Goal: Task Accomplishment & Management: Complete application form

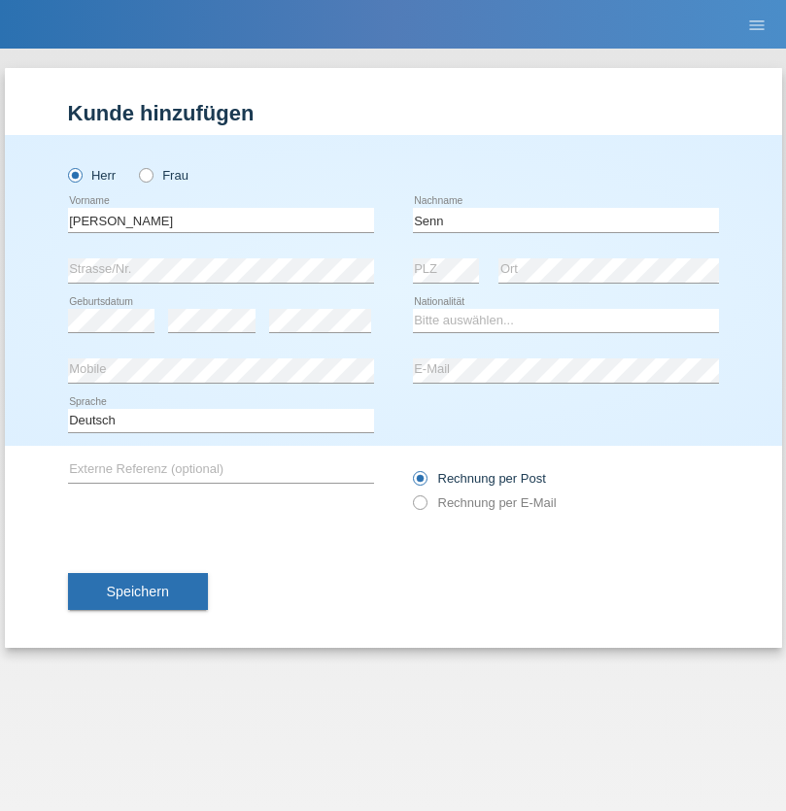
type input "Senn"
select select "CH"
select select "en"
radio input "true"
click at [221, 220] on input "text" at bounding box center [221, 220] width 306 height 24
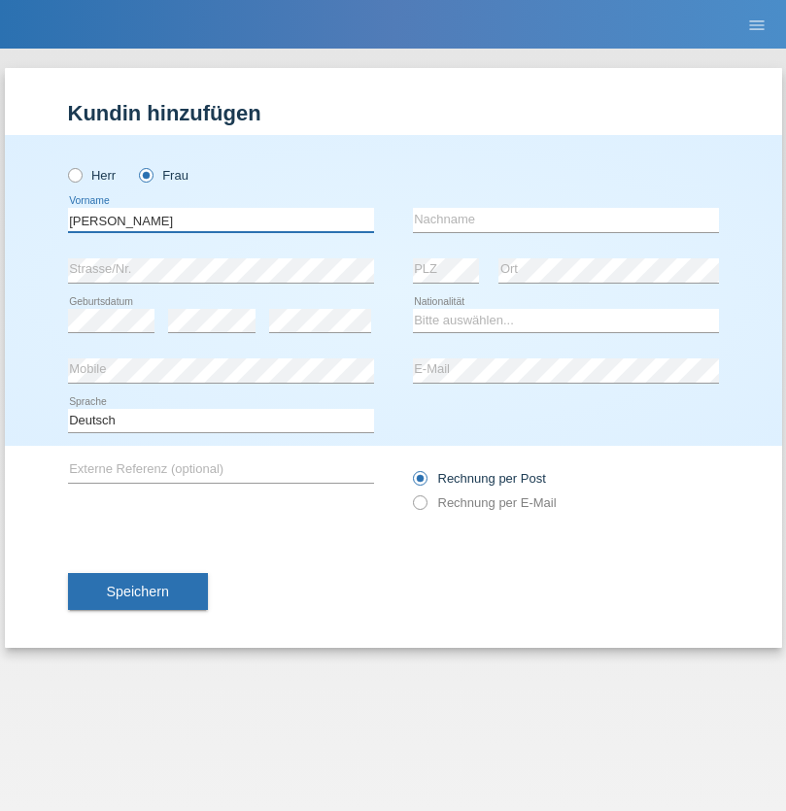
type input "Moser"
click at [566, 220] on input "text" at bounding box center [566, 220] width 306 height 24
type input "Emely"
select select "CH"
radio input "true"
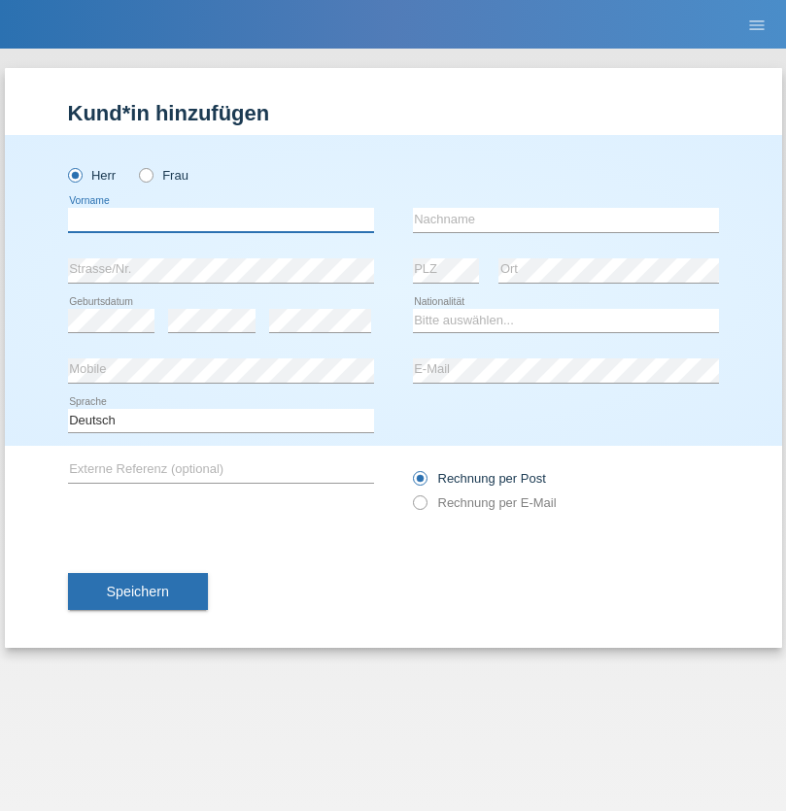
click at [221, 220] on input "text" at bounding box center [221, 220] width 306 height 24
type input "Mohammad Qais"
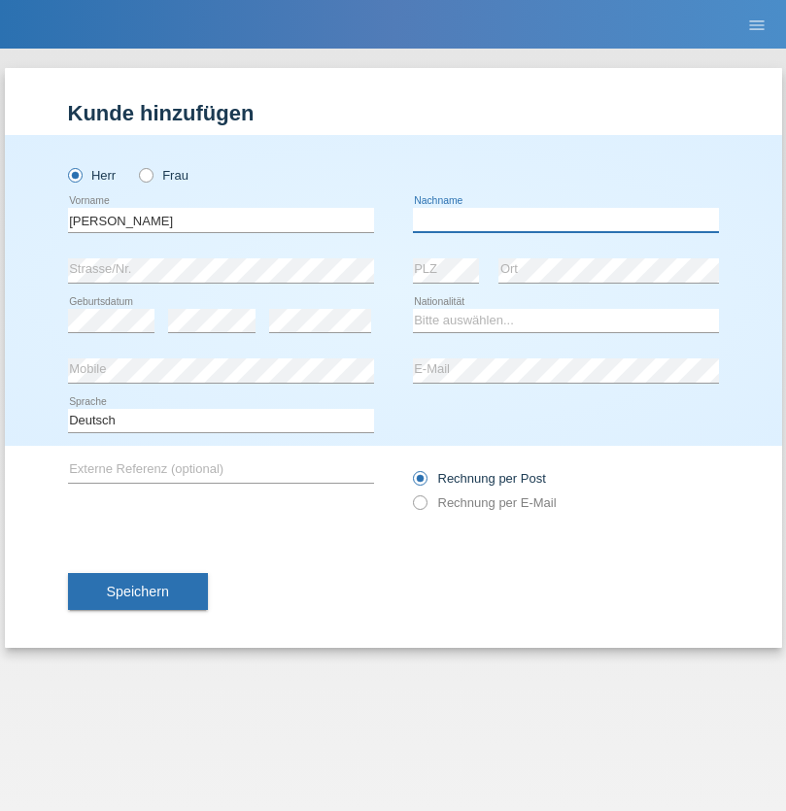
click at [566, 220] on input "text" at bounding box center [566, 220] width 306 height 24
type input "Nemani"
select select "AF"
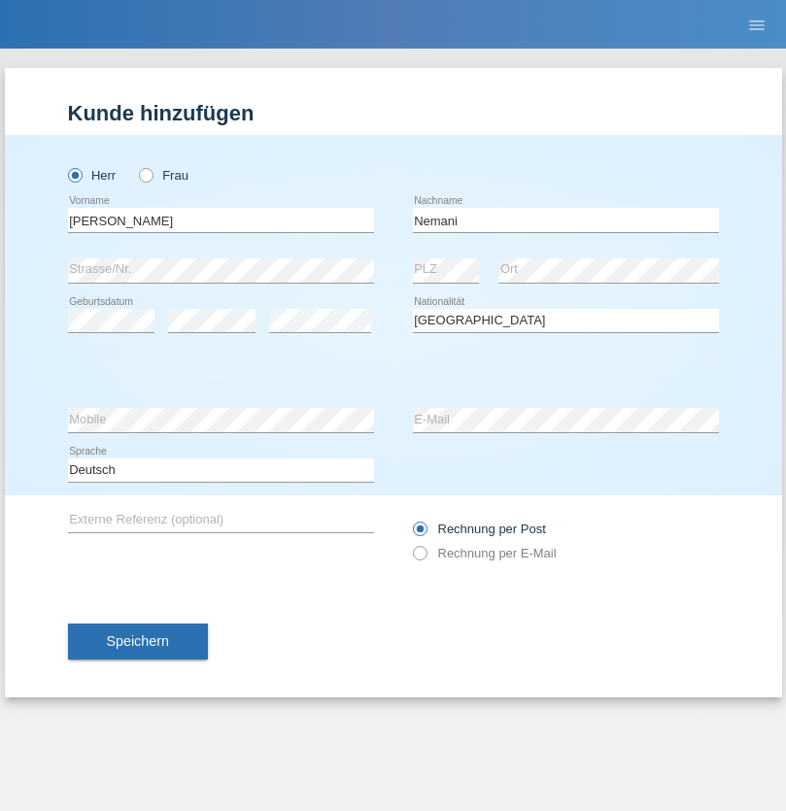
select select "C"
select select "02"
select select "01"
select select "2021"
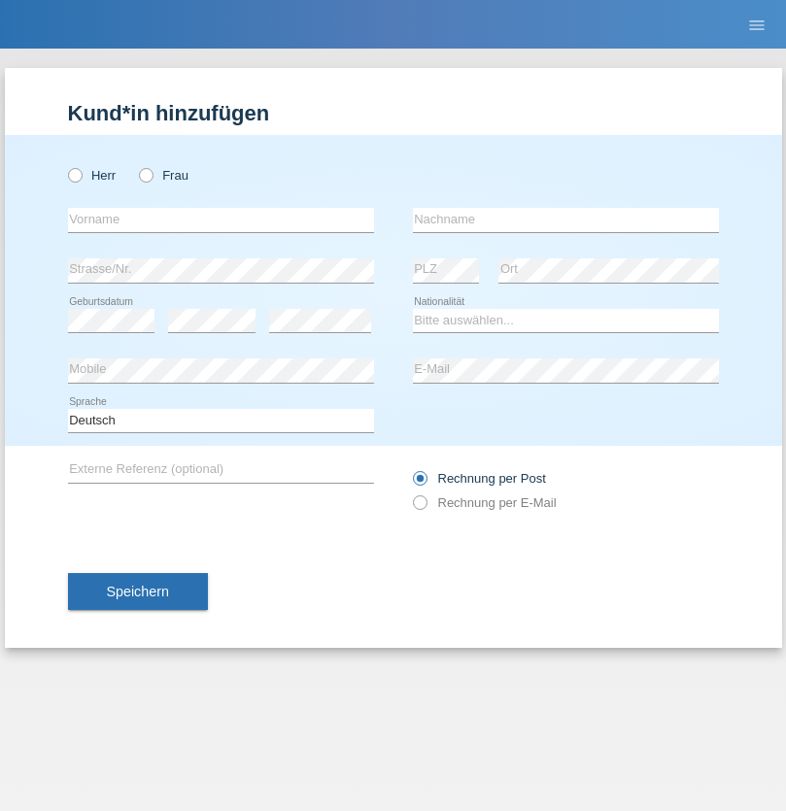
radio input "true"
click at [221, 220] on input "text" at bounding box center [221, 220] width 306 height 24
type input "Besart"
click at [566, 220] on input "text" at bounding box center [566, 220] width 306 height 24
type input "Emiri"
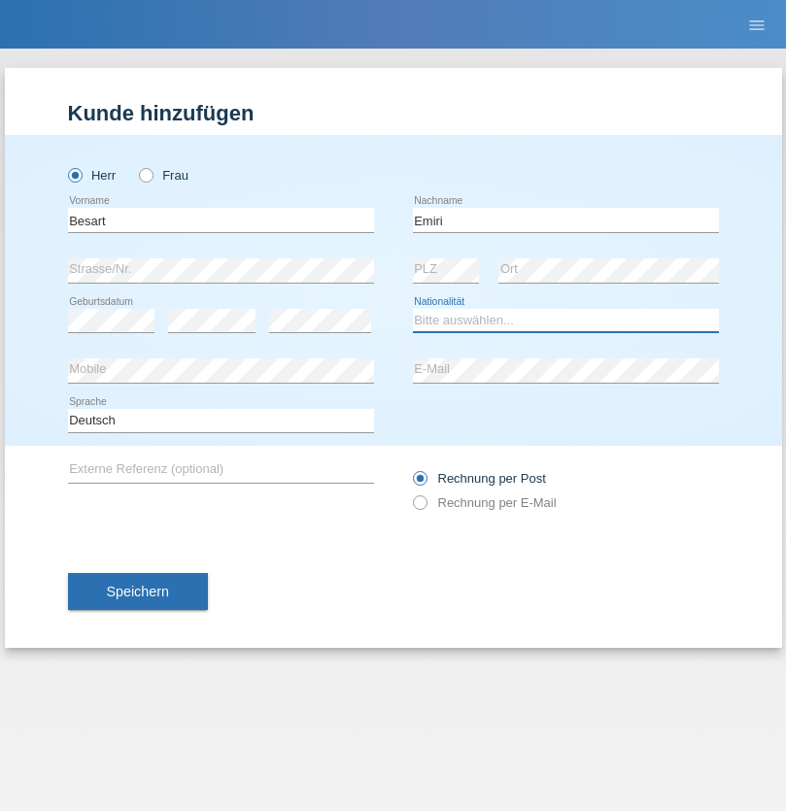
select select "XK"
select select "C"
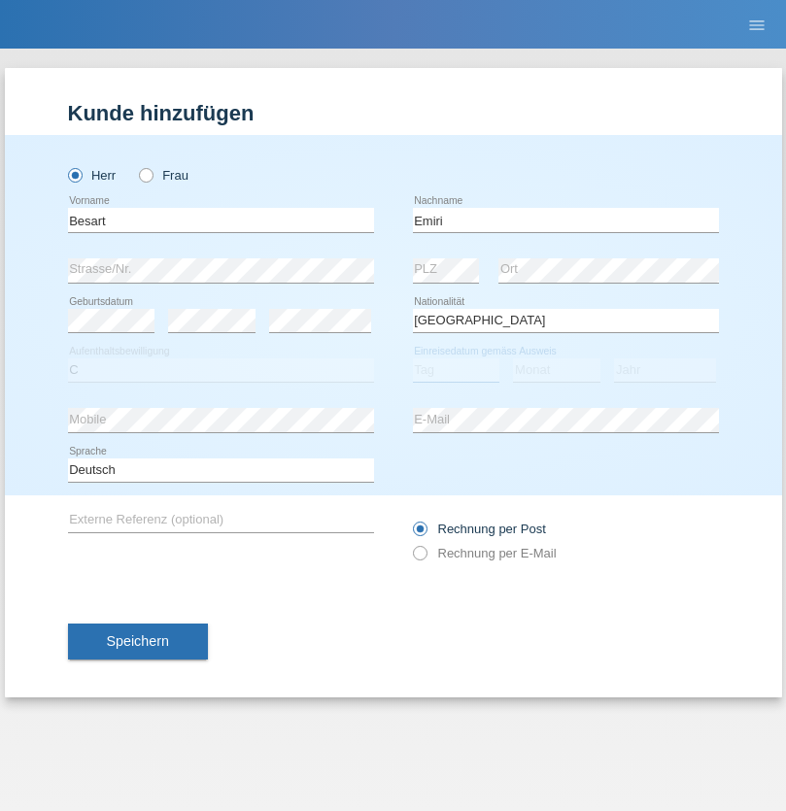
select select "04"
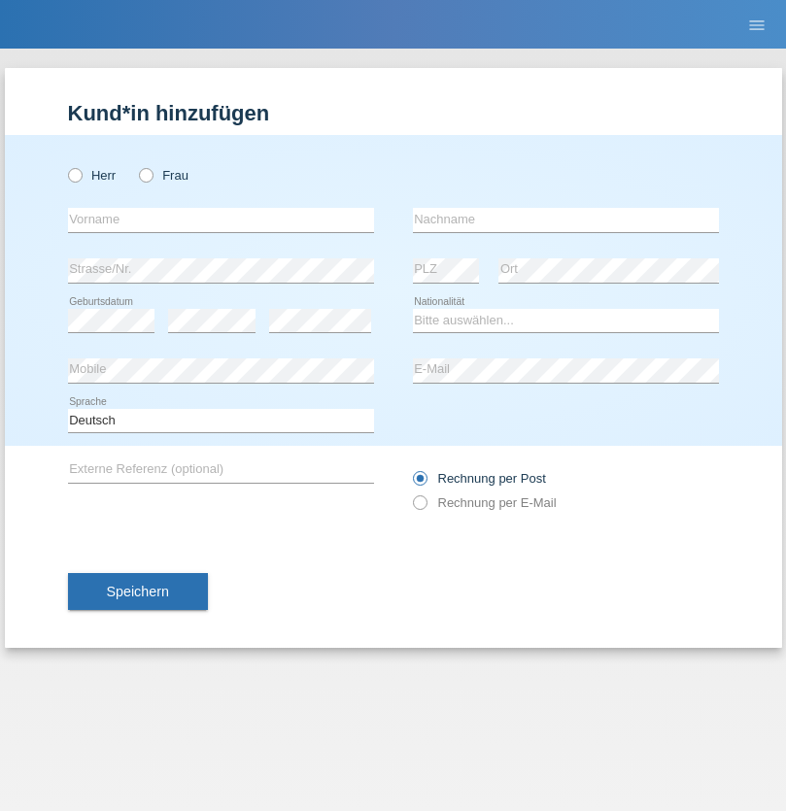
radio input "true"
click at [221, 220] on input "text" at bounding box center [221, 220] width 306 height 24
type input "[PERSON_NAME]"
click at [566, 220] on input "text" at bounding box center [566, 220] width 306 height 24
type input "Jacquet"
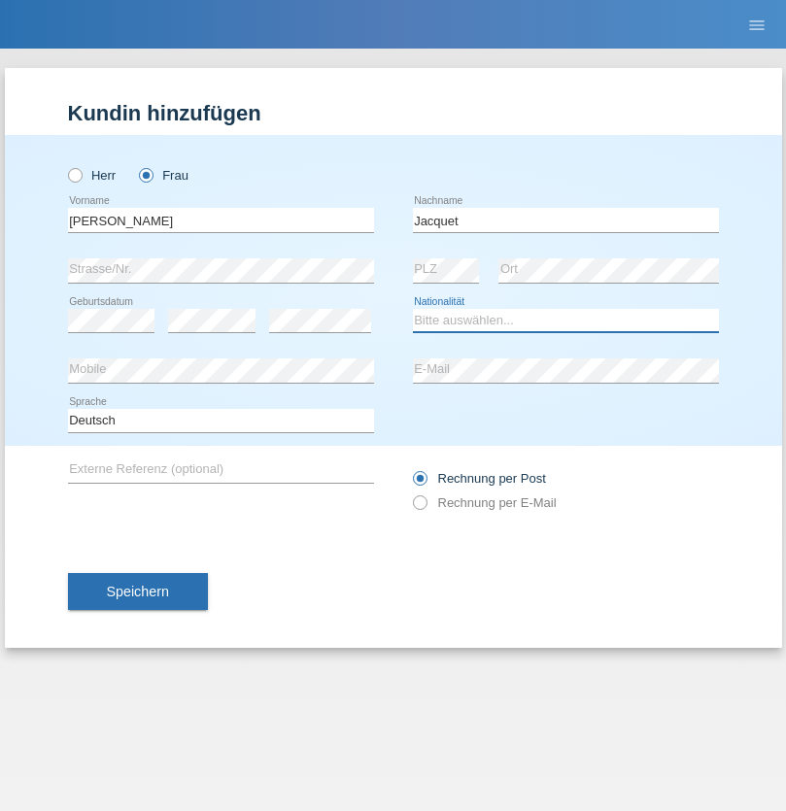
select select "CH"
radio input "true"
select select "DE"
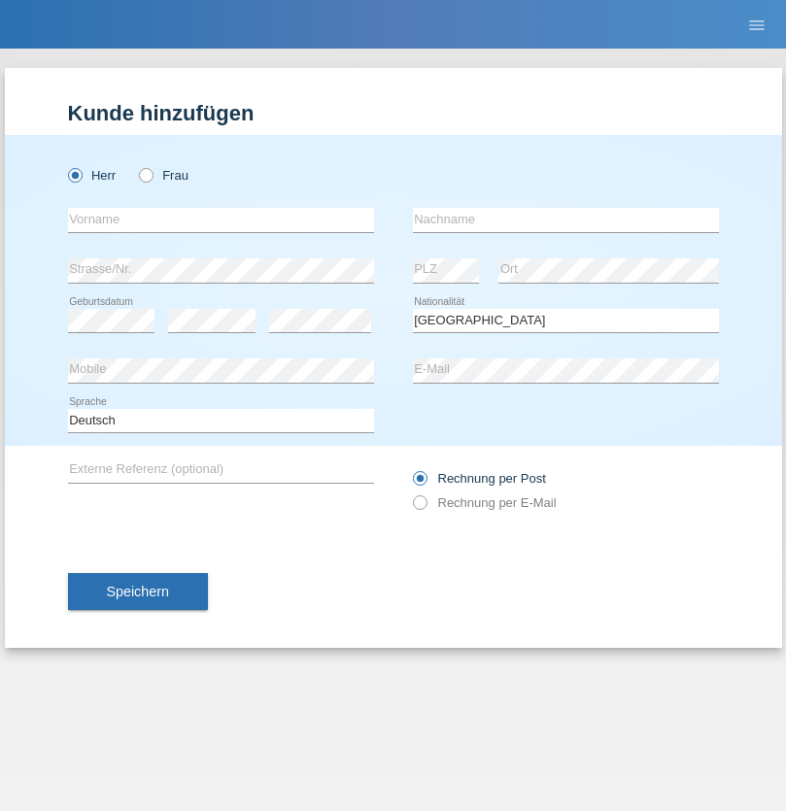
select select "C"
select select "07"
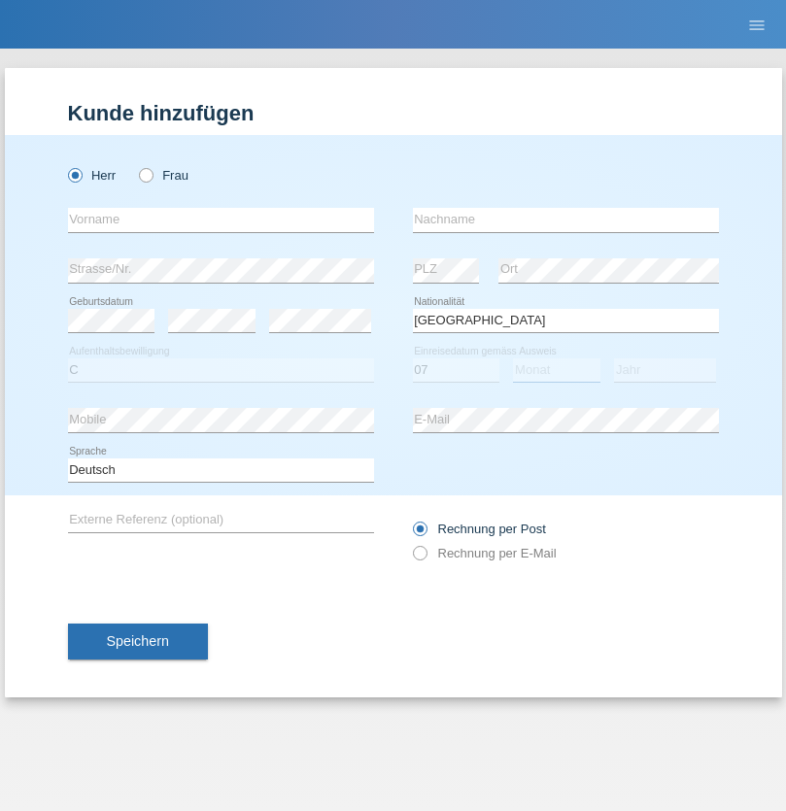
select select "11"
select select "1972"
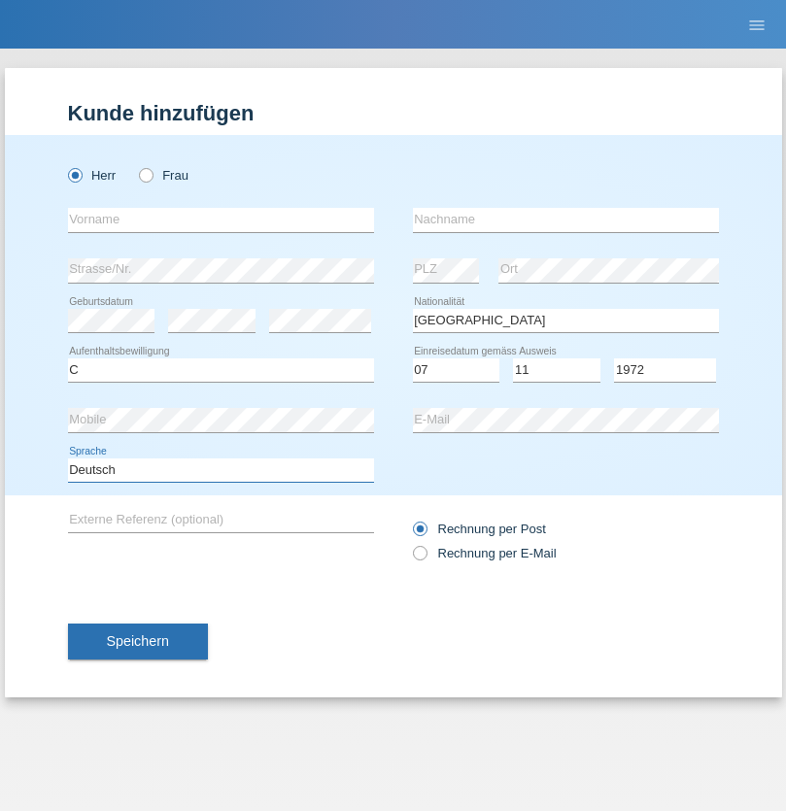
select select "en"
